Goal: Find specific page/section: Find specific page/section

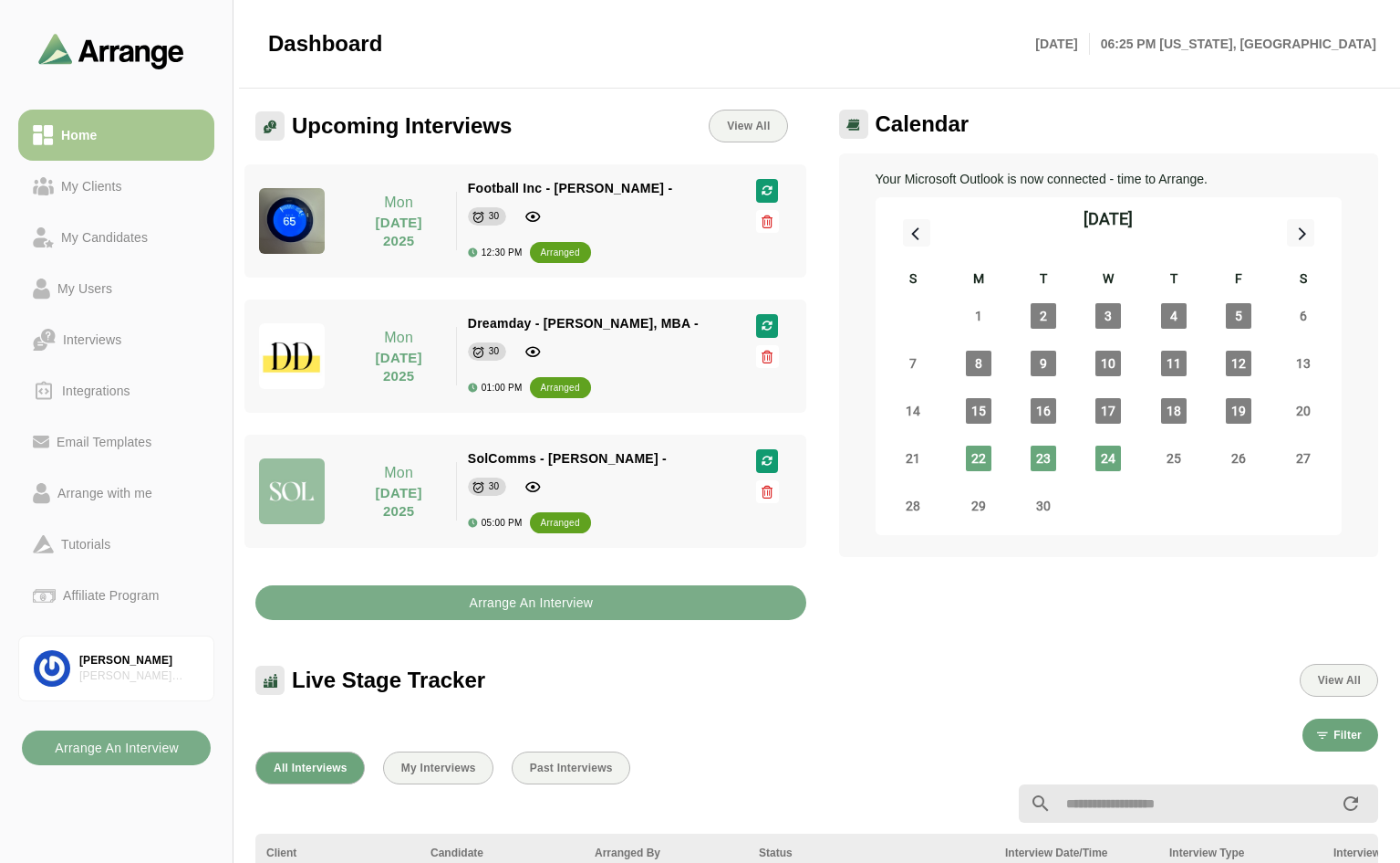
select select "*"
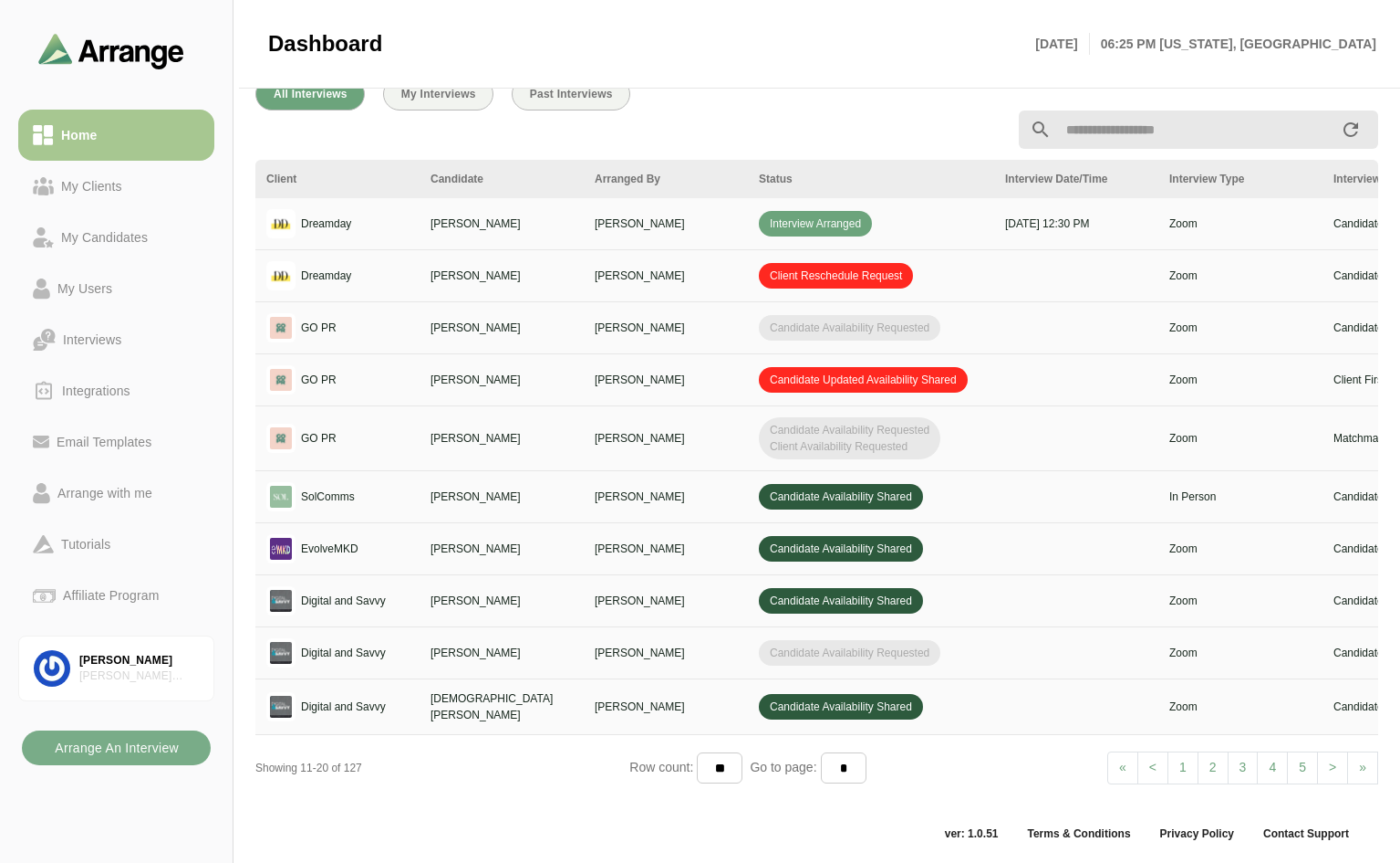
scroll to position [226, 0]
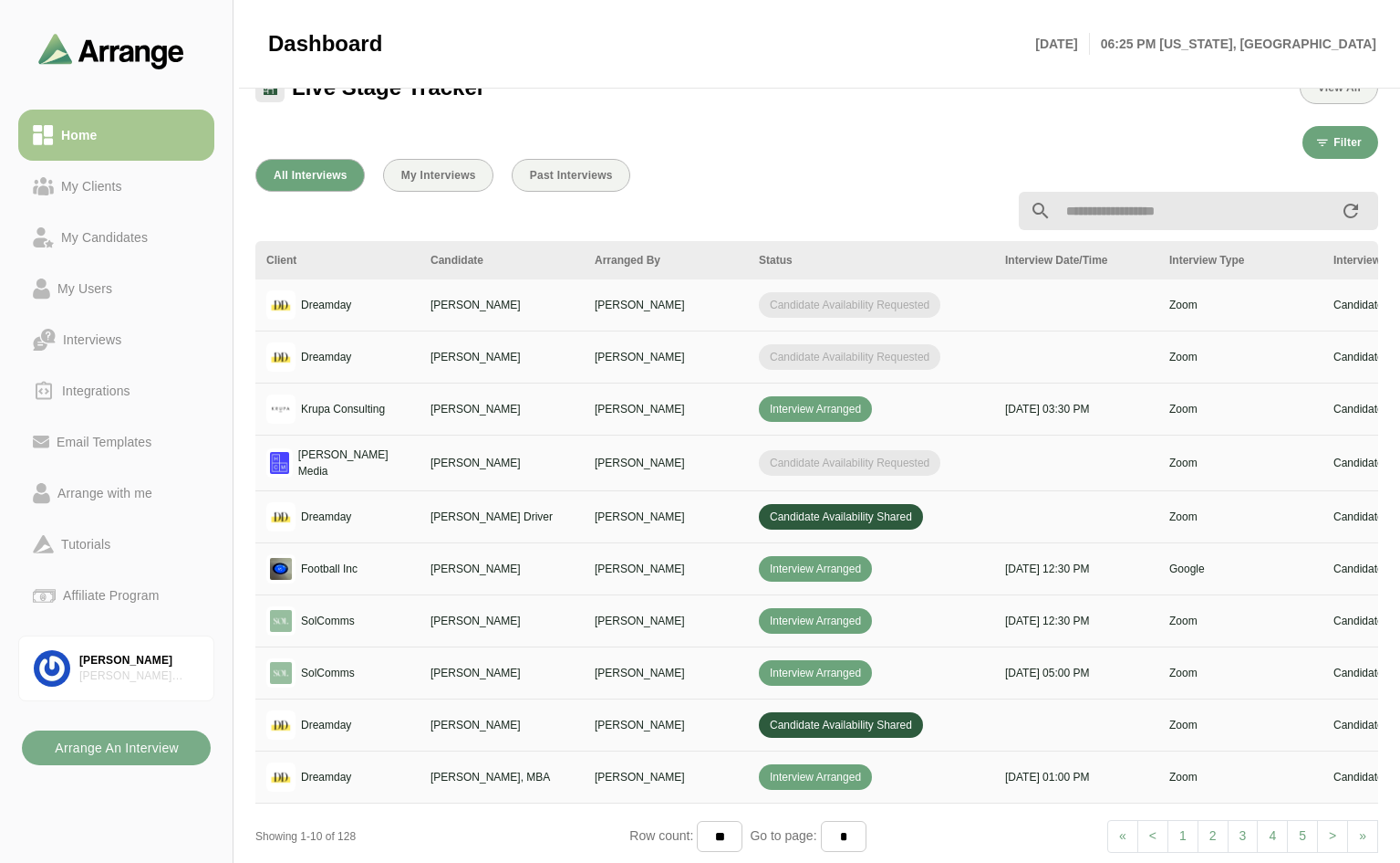
scroll to position [670, 0]
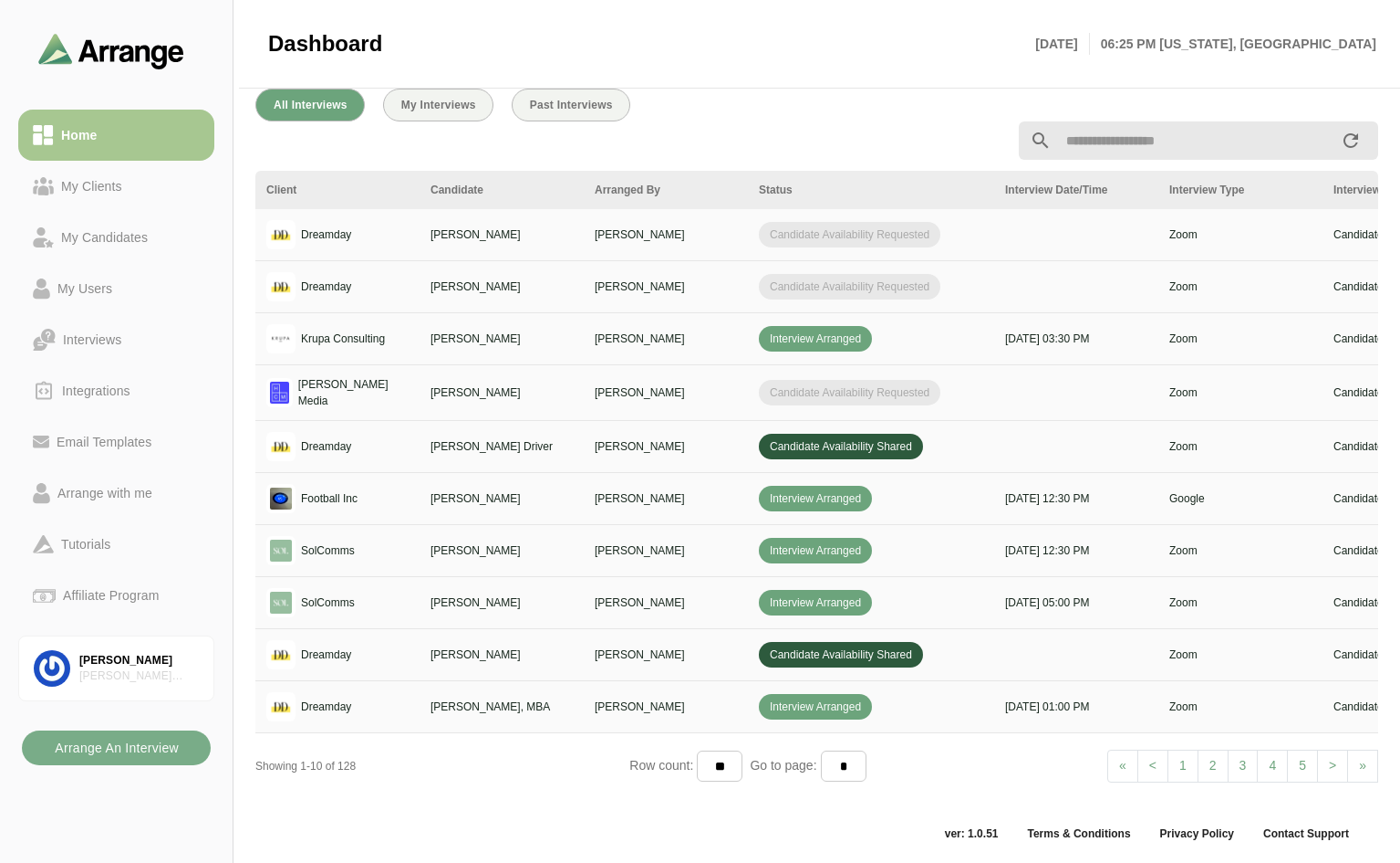
click at [1327, 755] on link "> Next" at bounding box center [1333, 766] width 31 height 33
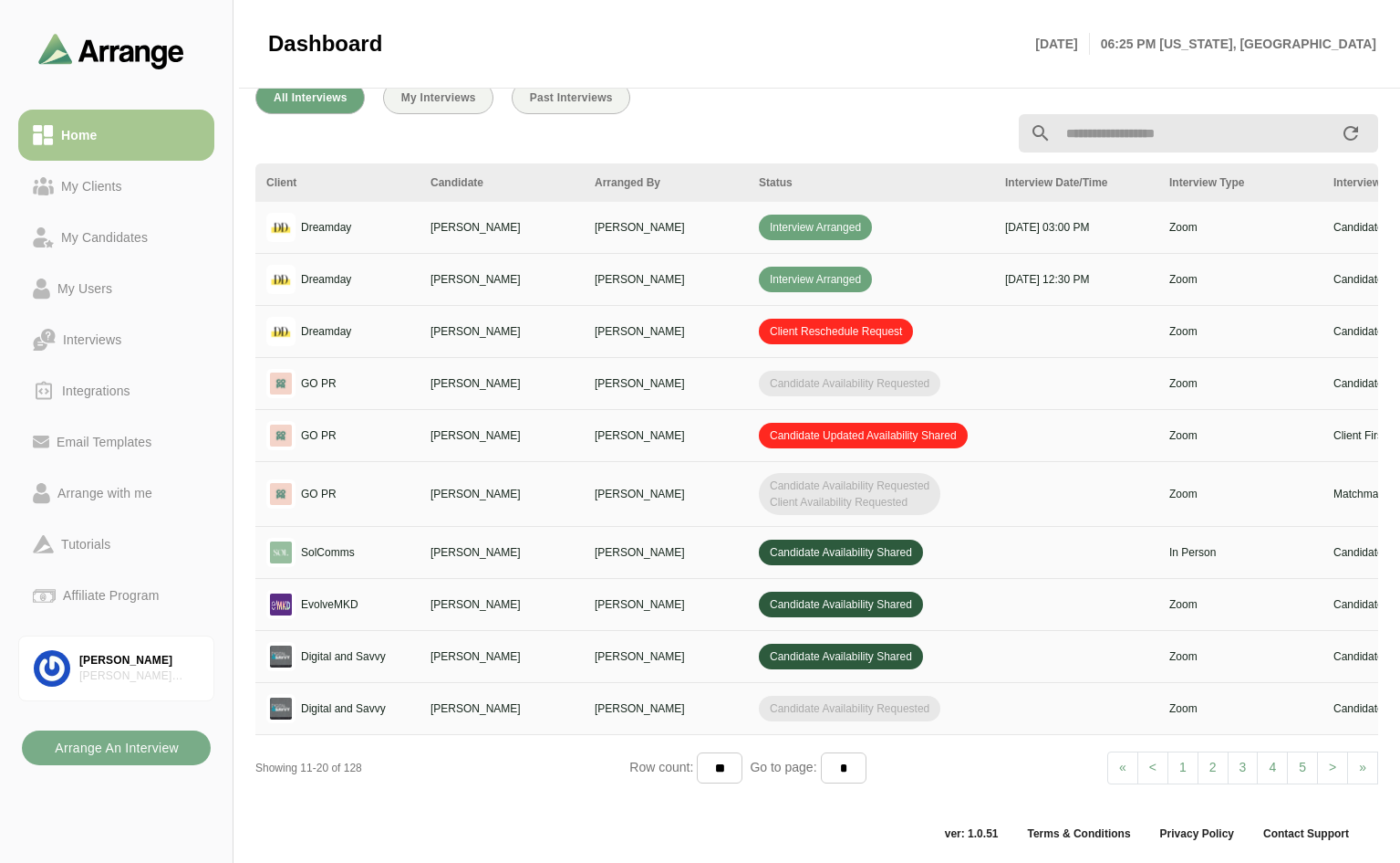
click at [1156, 768] on span "<" at bounding box center [1153, 767] width 7 height 15
select select "*"
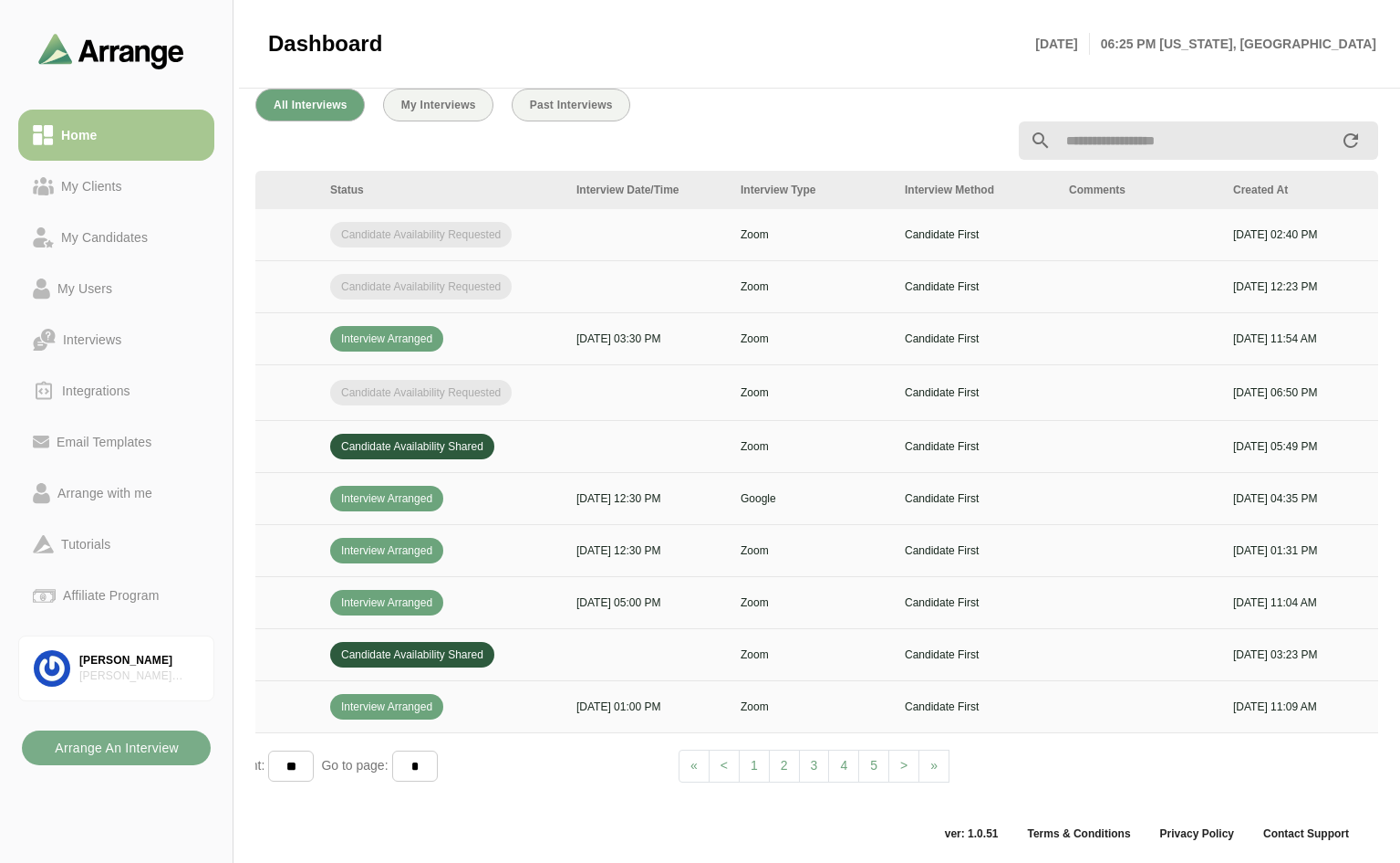
scroll to position [0, 625]
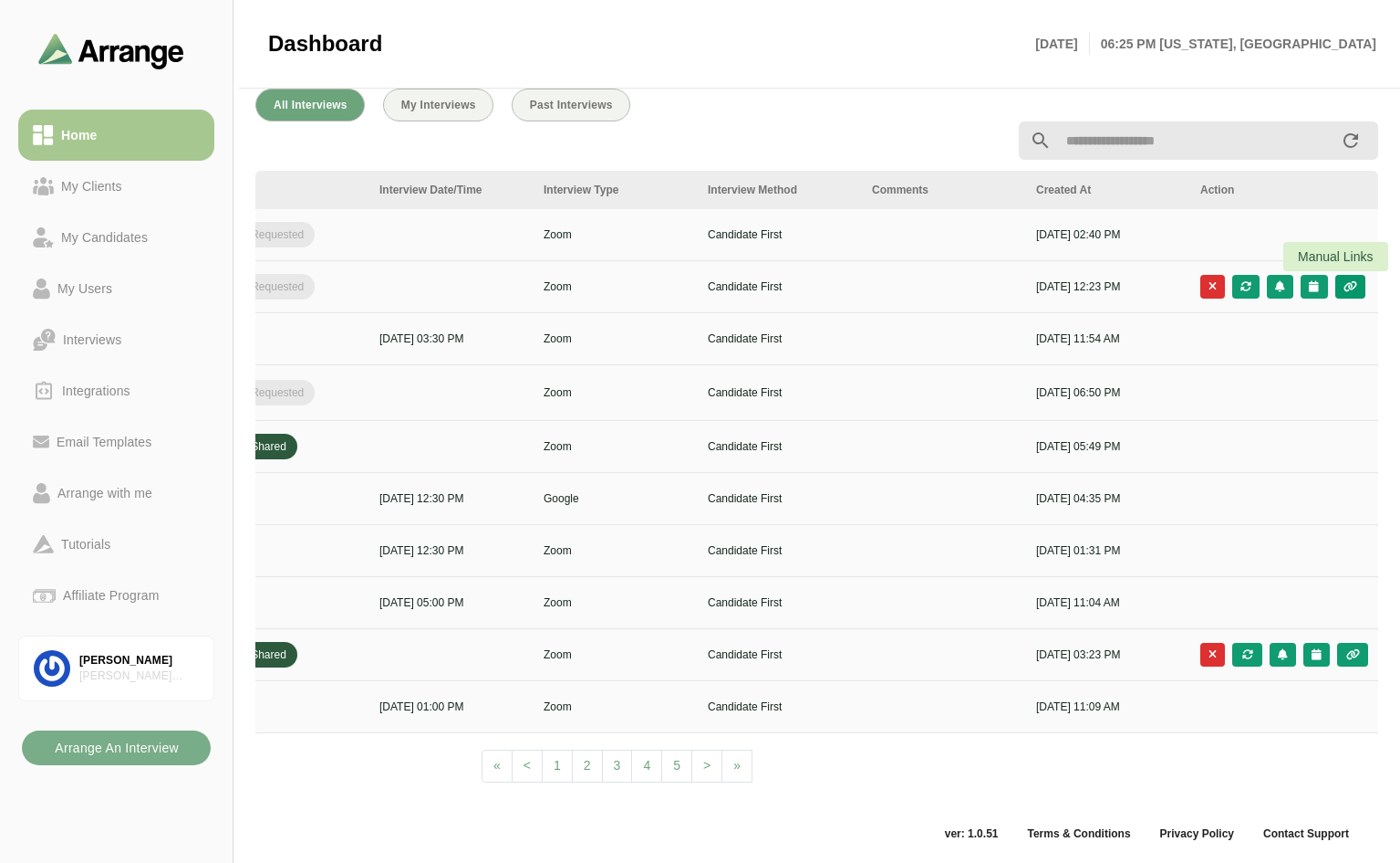
click at [1351, 281] on icon "button" at bounding box center [1351, 287] width 16 height 11
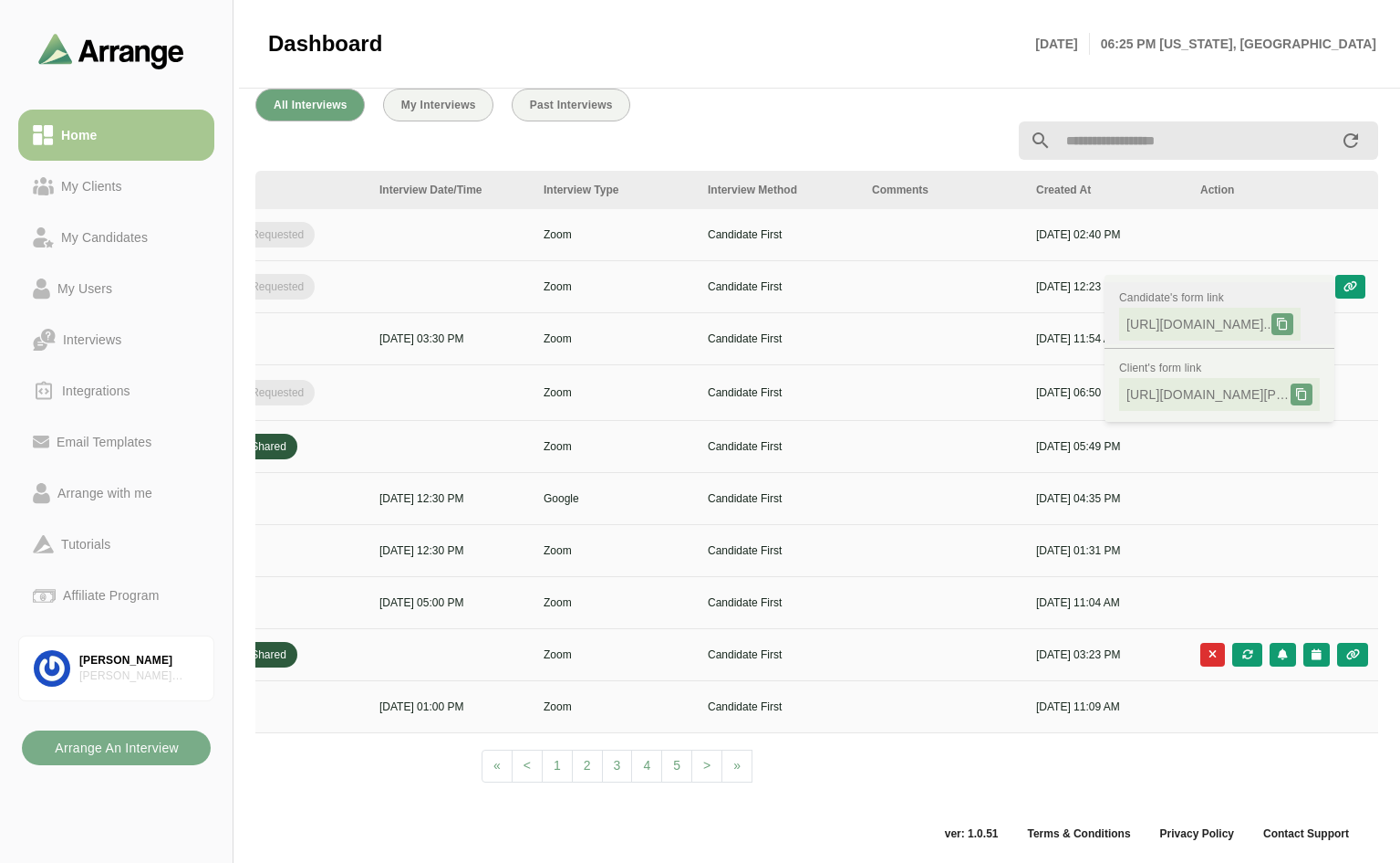
click at [1289, 318] on icon at bounding box center [1283, 324] width 13 height 13
